Goal: Entertainment & Leisure: Consume media (video, audio)

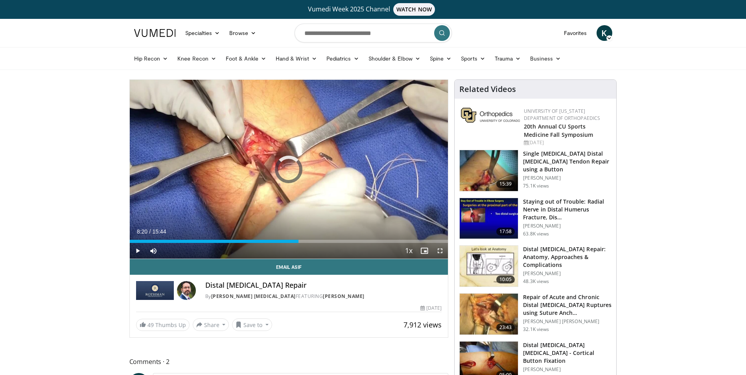
drag, startPoint x: 294, startPoint y: 240, endPoint x: 275, endPoint y: 243, distance: 19.1
click at [275, 243] on div "Current Time 8:20 / Duration 15:44 Play Skip Backward Skip Forward Mute Loaded …" at bounding box center [289, 251] width 318 height 16
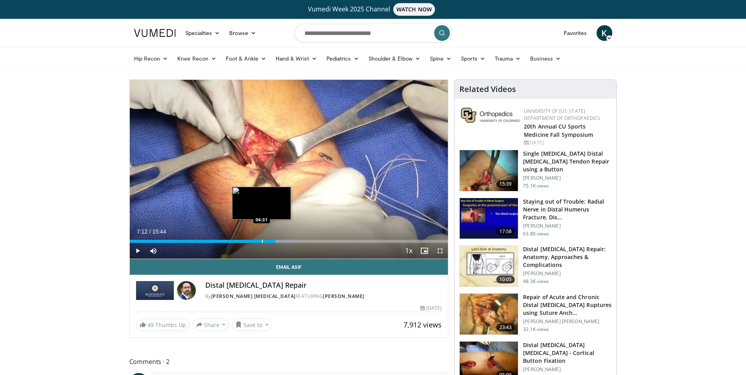
click at [261, 239] on div "Loaded : 51.86% 07:12 06:31" at bounding box center [289, 238] width 318 height 7
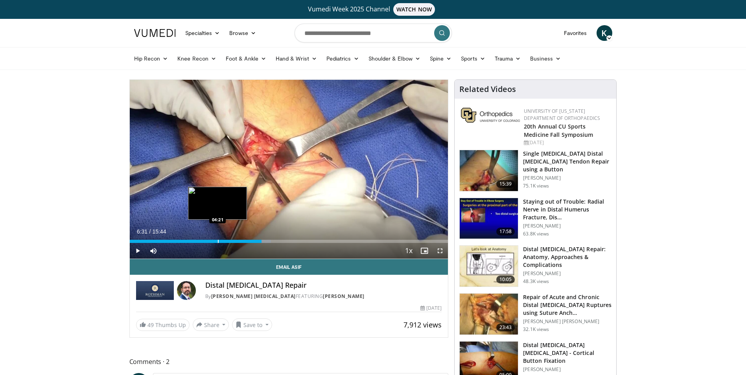
click at [217, 240] on div "06:31" at bounding box center [196, 241] width 132 height 3
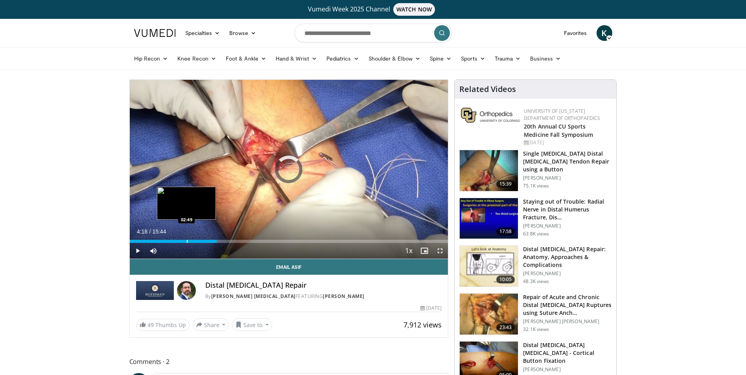
click at [187, 240] on div "Progress Bar" at bounding box center [187, 241] width 1 height 3
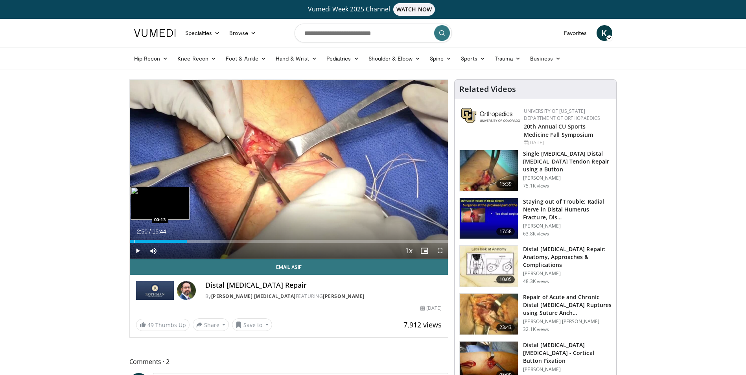
click at [134, 242] on div "Progress Bar" at bounding box center [134, 241] width 1 height 3
click at [137, 248] on span "Video Player" at bounding box center [138, 251] width 16 height 16
click at [439, 249] on span "Video Player" at bounding box center [440, 251] width 16 height 16
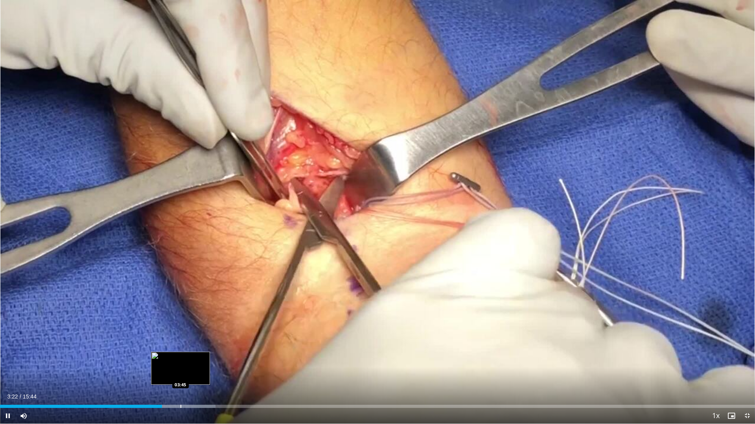
click at [184, 375] on div "Loaded : 28.53% 03:22 03:45" at bounding box center [377, 406] width 755 height 3
click at [202, 375] on div "Progress Bar" at bounding box center [202, 406] width 1 height 3
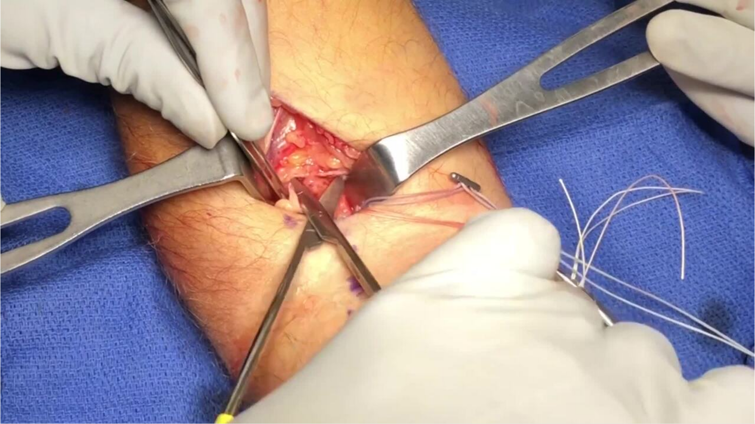
click at [210, 375] on div "10 seconds Tap to unmute" at bounding box center [377, 212] width 755 height 424
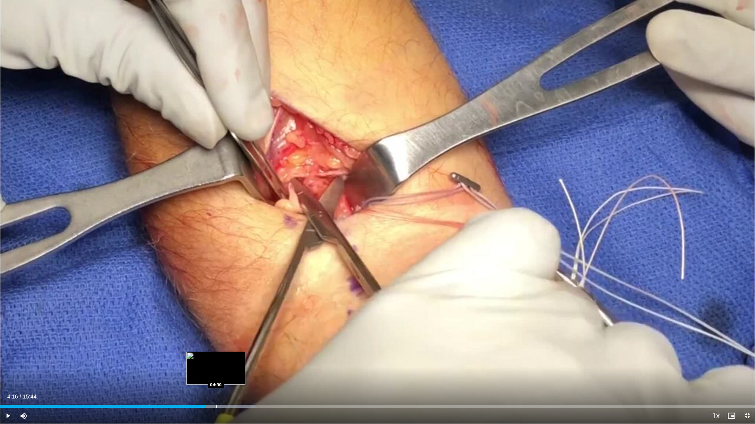
click at [216, 375] on div "Progress Bar" at bounding box center [216, 406] width 1 height 3
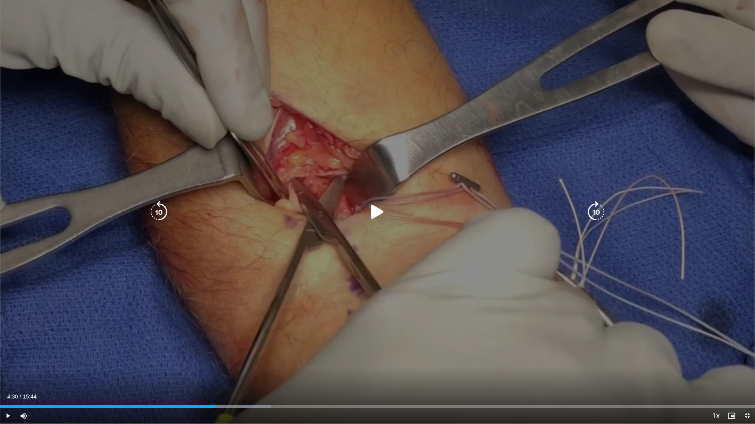
click at [286, 355] on div "10 seconds Tap to unmute" at bounding box center [377, 212] width 755 height 424
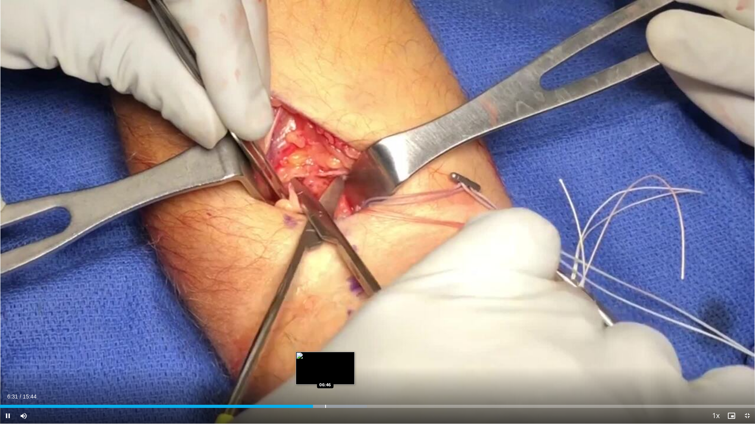
click at [325, 375] on div "Progress Bar" at bounding box center [325, 406] width 1 height 3
click at [347, 375] on div "Progress Bar" at bounding box center [347, 406] width 1 height 3
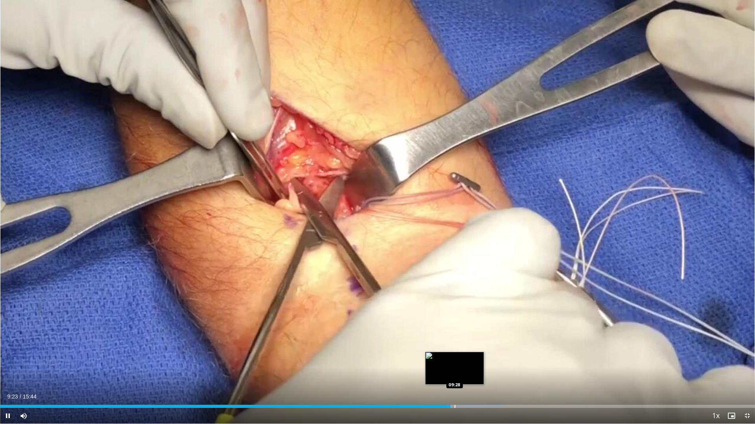
click at [454, 375] on div "Loaded : 66.57% 09:23 09:28" at bounding box center [377, 404] width 755 height 7
click at [463, 375] on div "Progress Bar" at bounding box center [463, 406] width 1 height 3
click at [474, 375] on div "Progress Bar" at bounding box center [474, 406] width 1 height 3
click at [483, 375] on div "Progress Bar" at bounding box center [483, 406] width 1 height 3
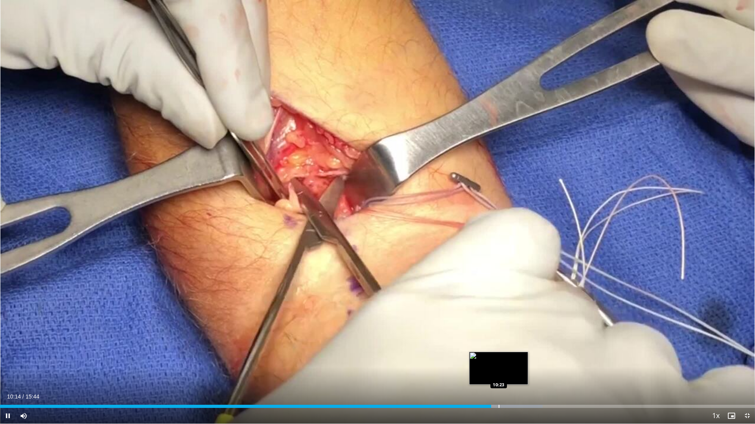
click at [499, 375] on div "Progress Bar" at bounding box center [498, 406] width 1 height 3
click at [510, 375] on div "Progress Bar" at bounding box center [509, 406] width 1 height 3
click at [518, 375] on div "Progress Bar" at bounding box center [518, 406] width 1 height 3
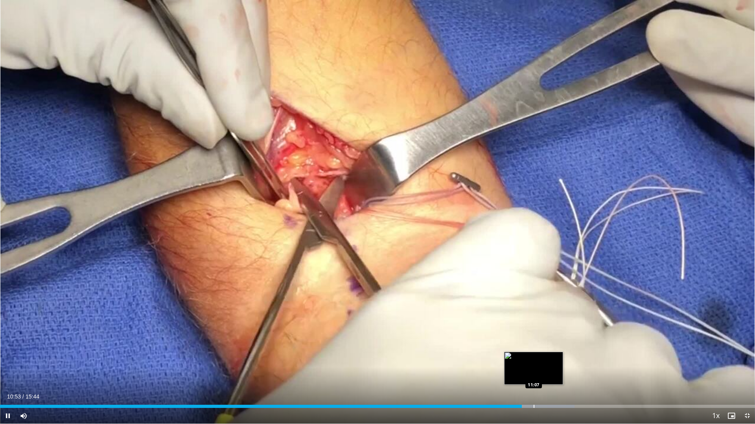
click at [533, 375] on div "Progress Bar" at bounding box center [533, 406] width 1 height 3
click at [543, 375] on div "Progress Bar" at bounding box center [543, 406] width 1 height 3
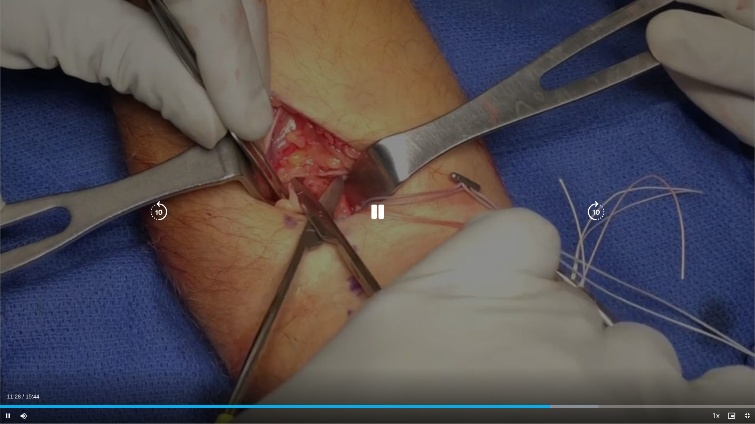
click at [161, 211] on icon "Video Player" at bounding box center [159, 212] width 22 height 22
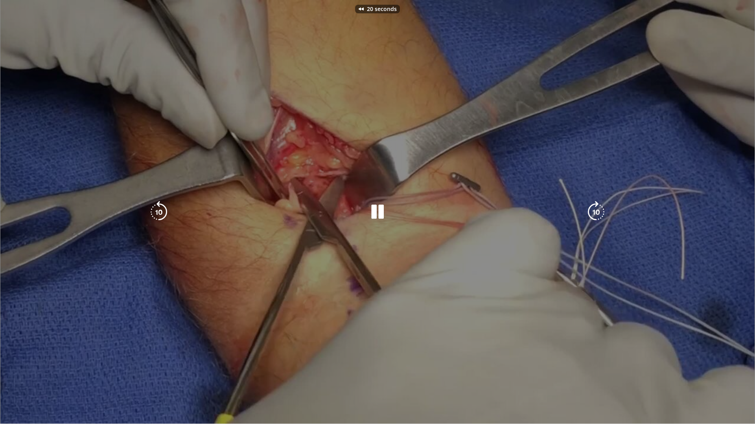
click at [161, 211] on div "20 seconds Tap to unmute" at bounding box center [377, 212] width 755 height 424
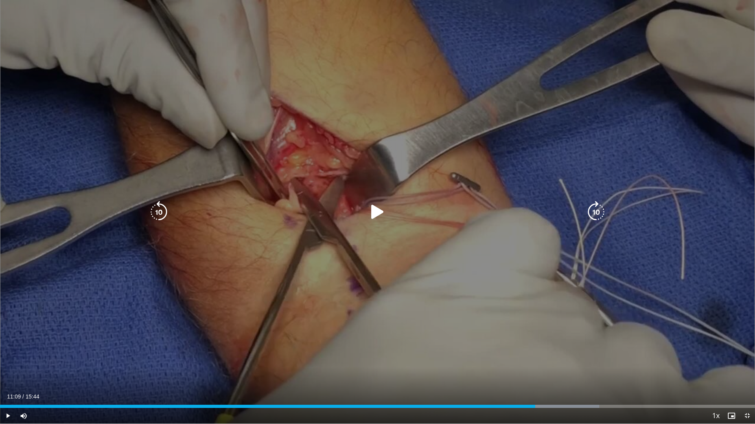
click at [375, 209] on icon "Video Player" at bounding box center [377, 212] width 22 height 22
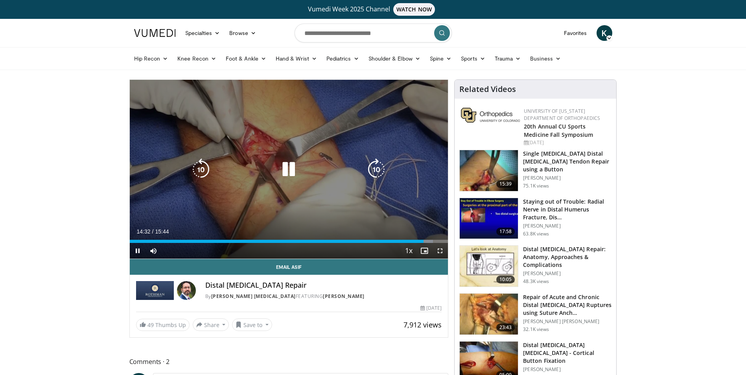
click at [291, 175] on icon "Video Player" at bounding box center [288, 169] width 22 height 22
